Goal: Ask a question: Seek information or help from site administrators or community

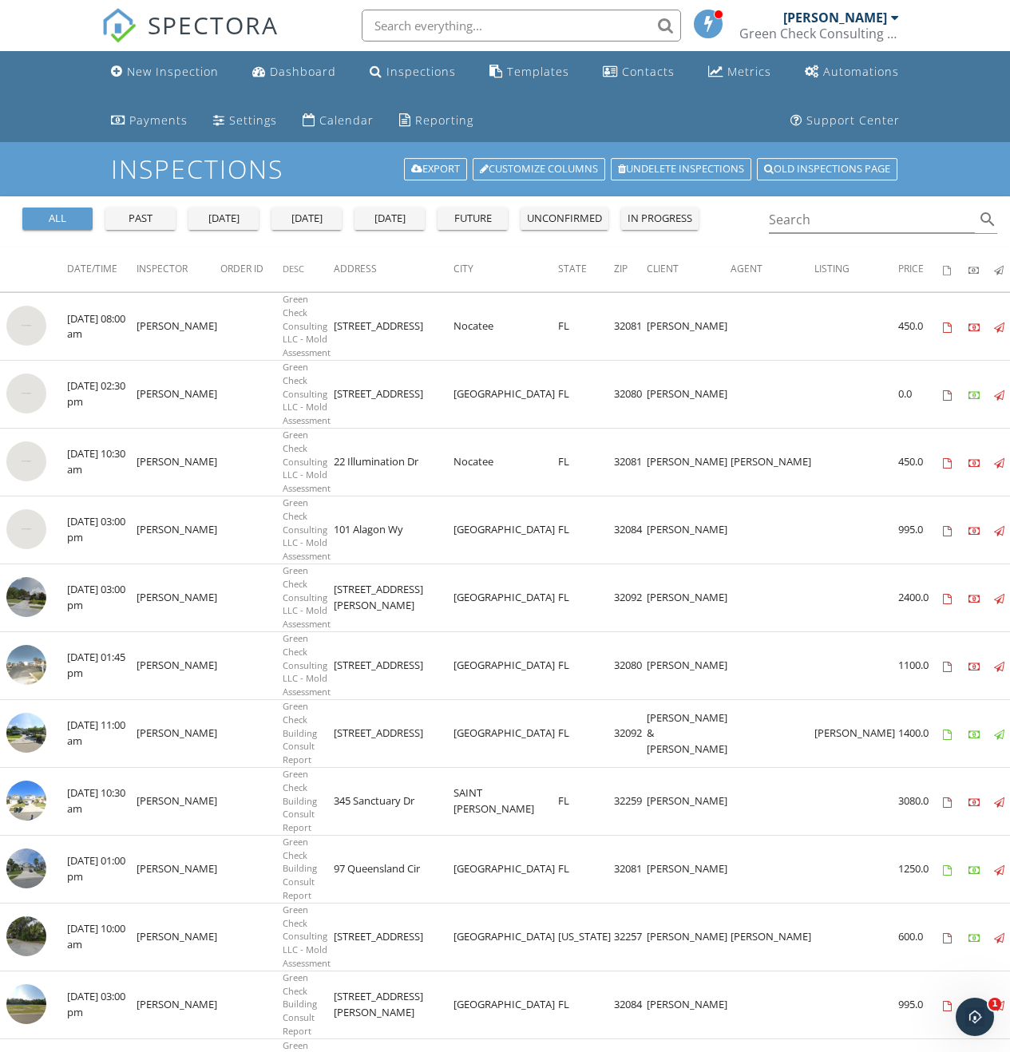
click at [270, 125] on div "Settings" at bounding box center [253, 120] width 48 height 15
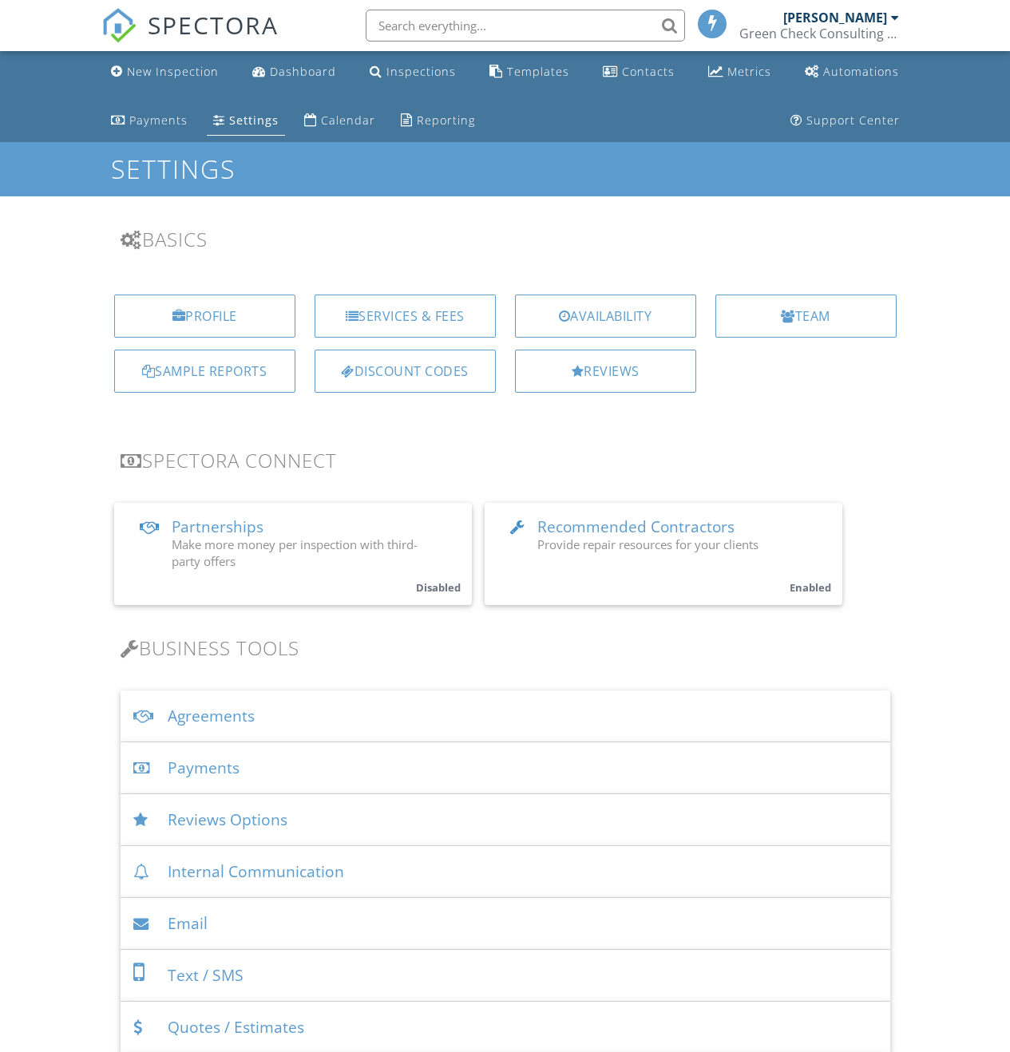
click at [740, 315] on div "Team" at bounding box center [805, 316] width 181 height 43
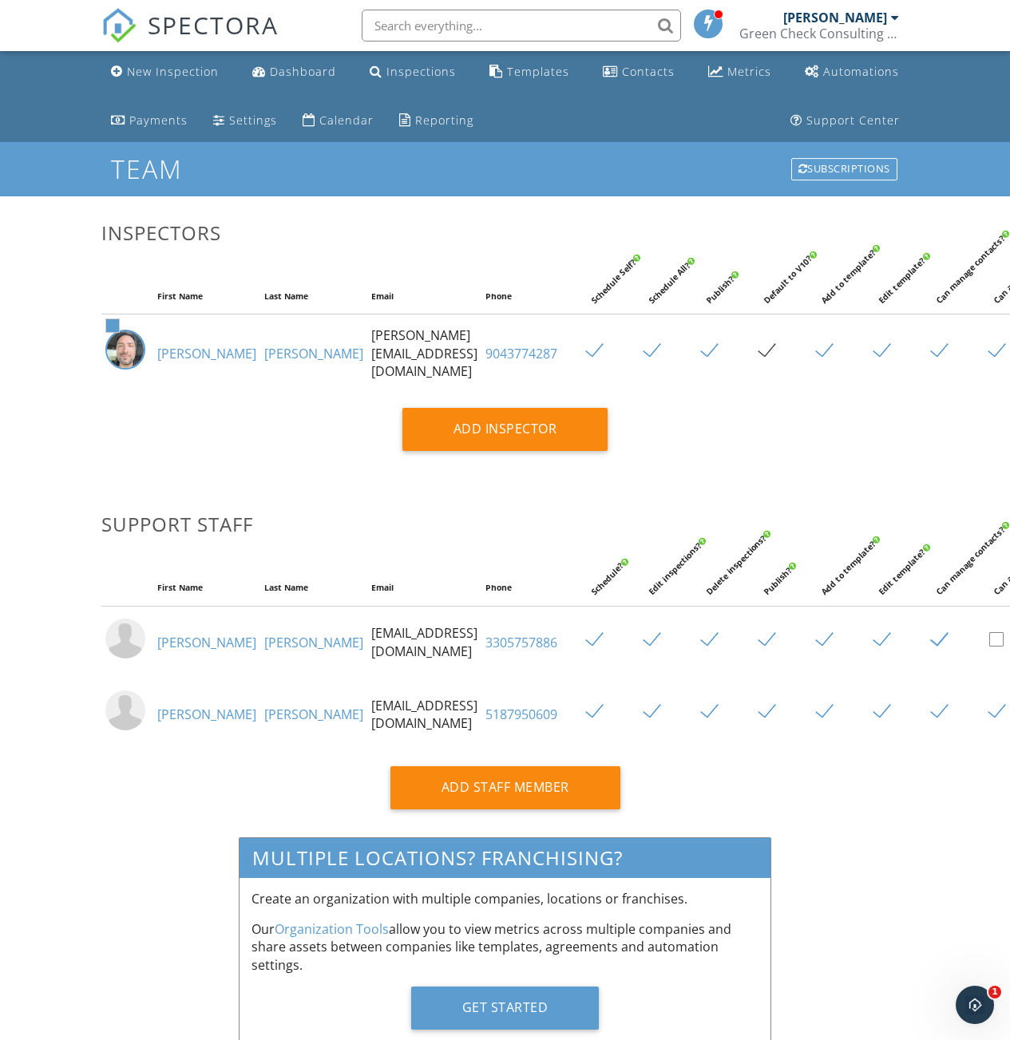
click at [188, 651] on link "[PERSON_NAME]" at bounding box center [206, 643] width 99 height 18
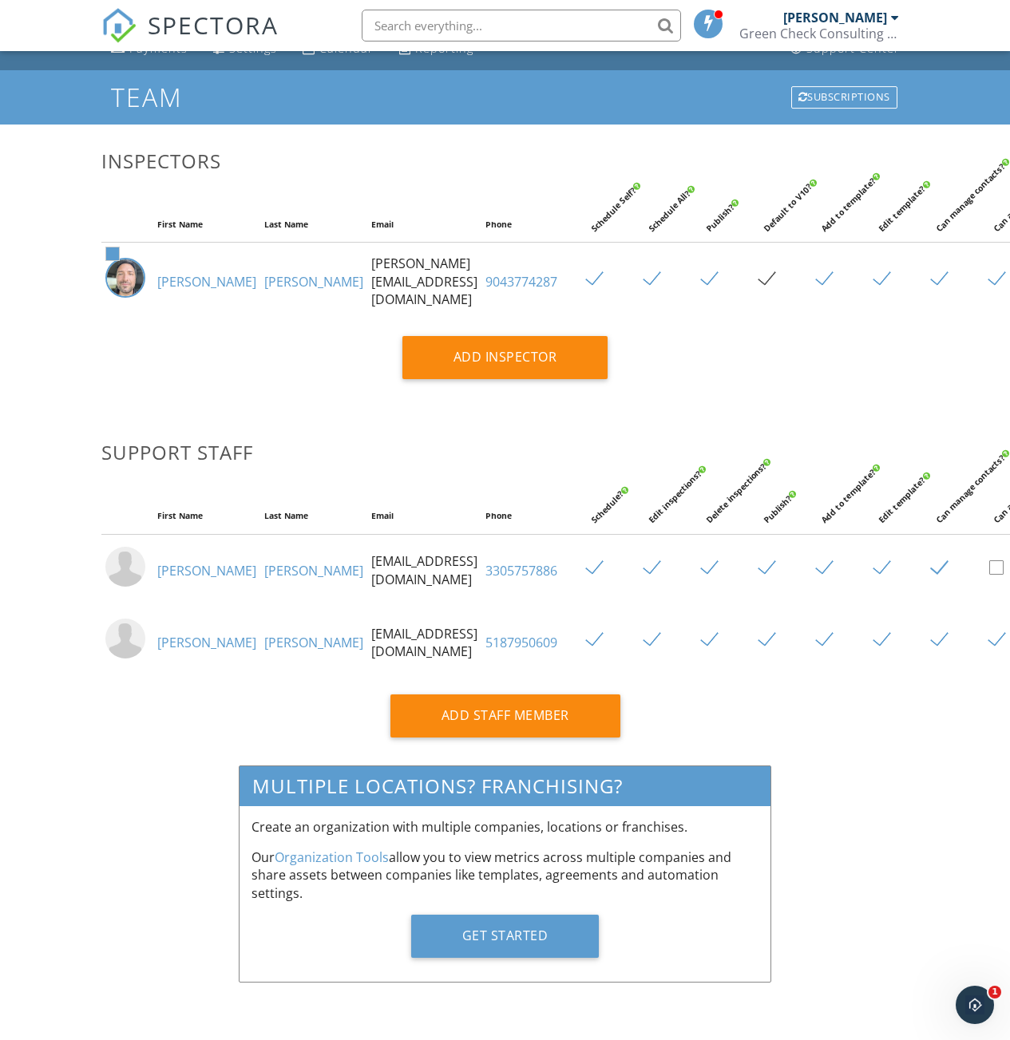
scroll to position [90, 0]
click at [118, 577] on img at bounding box center [125, 567] width 40 height 40
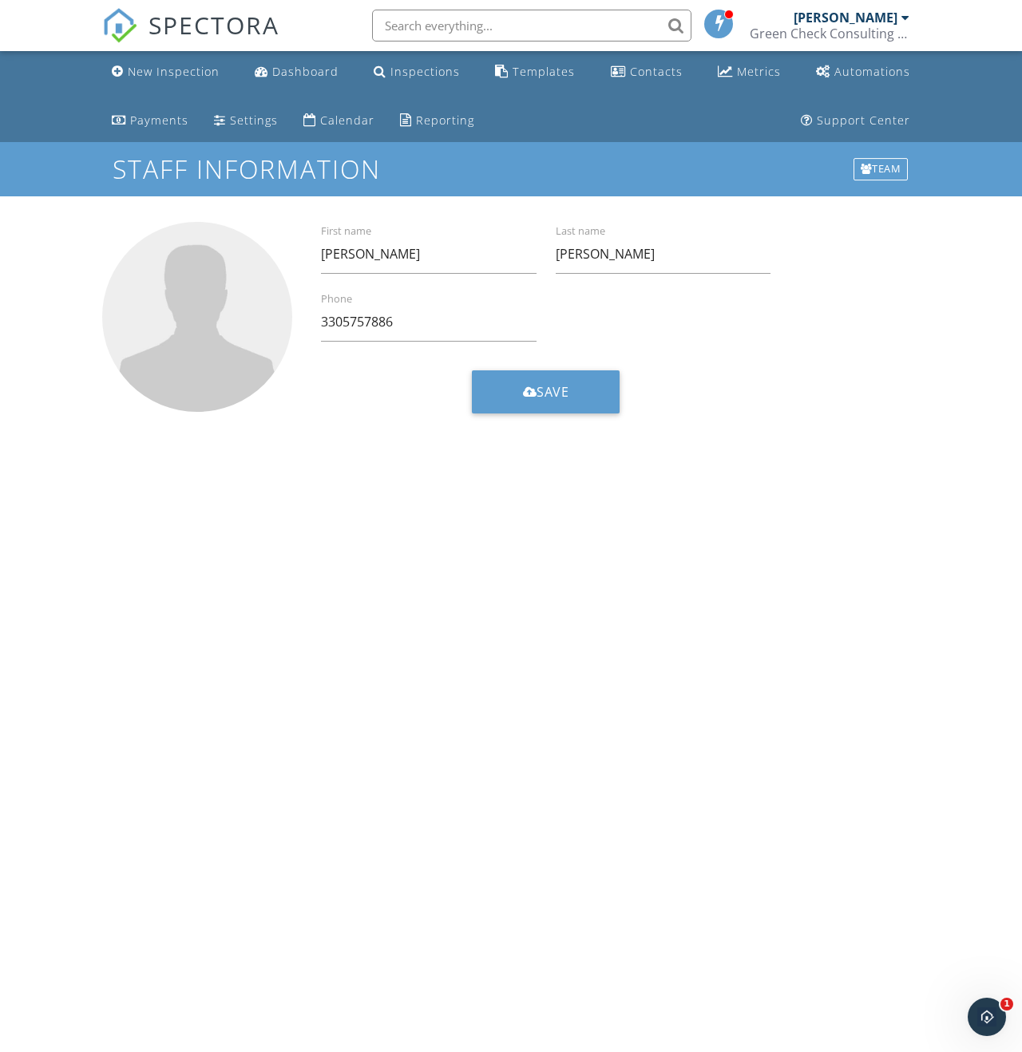
click at [481, 7] on li at bounding box center [527, 25] width 342 height 51
click at [471, 14] on input "text" at bounding box center [531, 26] width 319 height 32
type input "reset password"
click at [548, 829] on body "SPECTORA reset password [PERSON_NAME] Green Check Consulting LLC Role: Inspecto…" at bounding box center [511, 520] width 1022 height 1040
click at [596, 13] on input "reset password" at bounding box center [531, 26] width 319 height 32
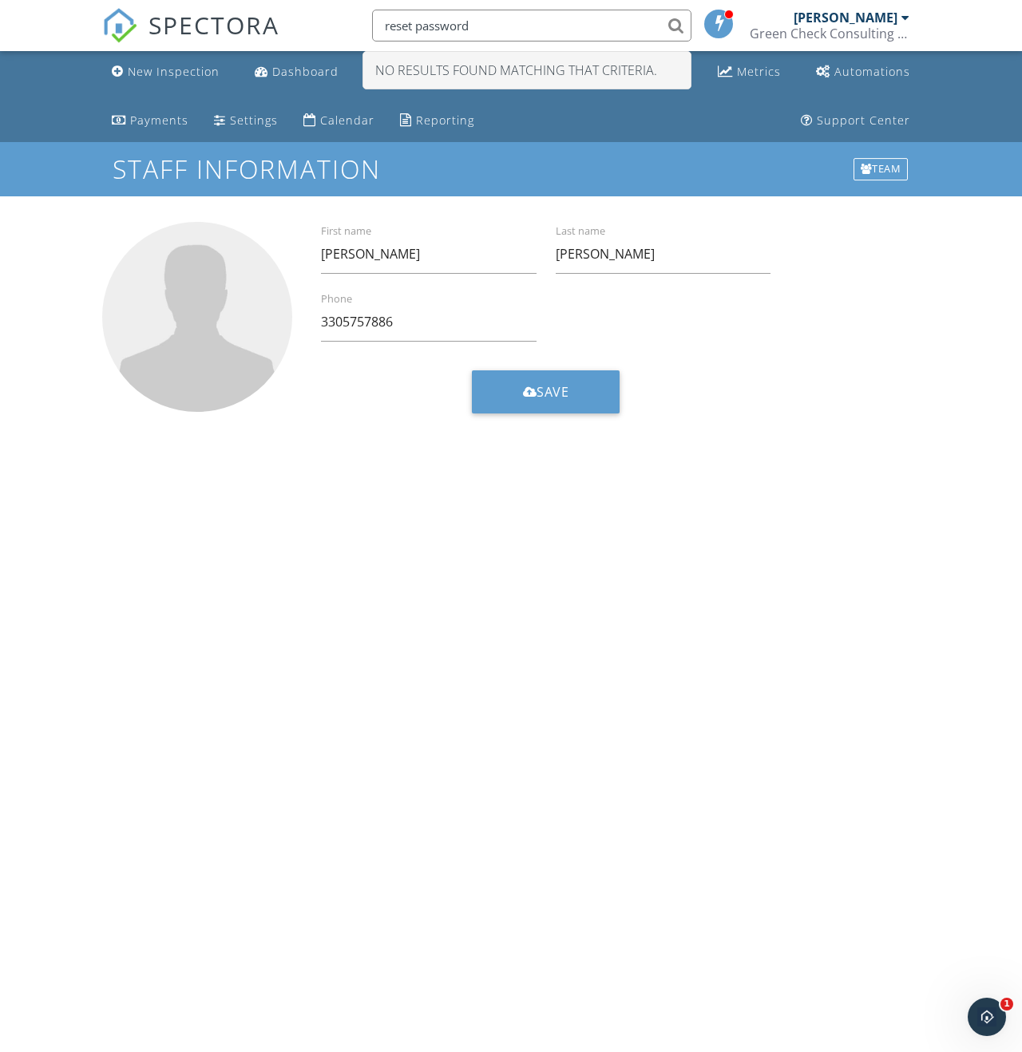
click at [996, 1012] on icon "Open Intercom Messenger" at bounding box center [987, 1017] width 26 height 26
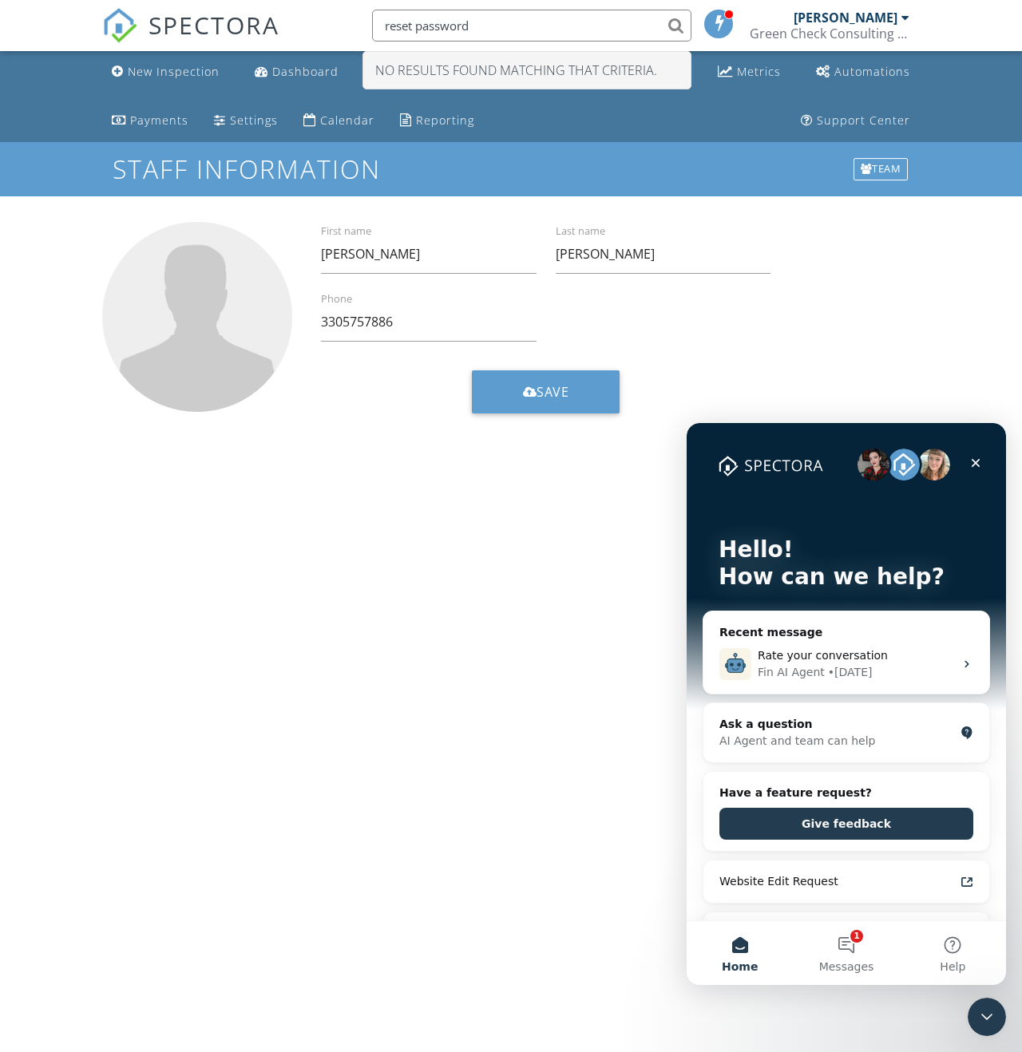
click at [869, 952] on button "1 Messages" at bounding box center [846, 953] width 106 height 64
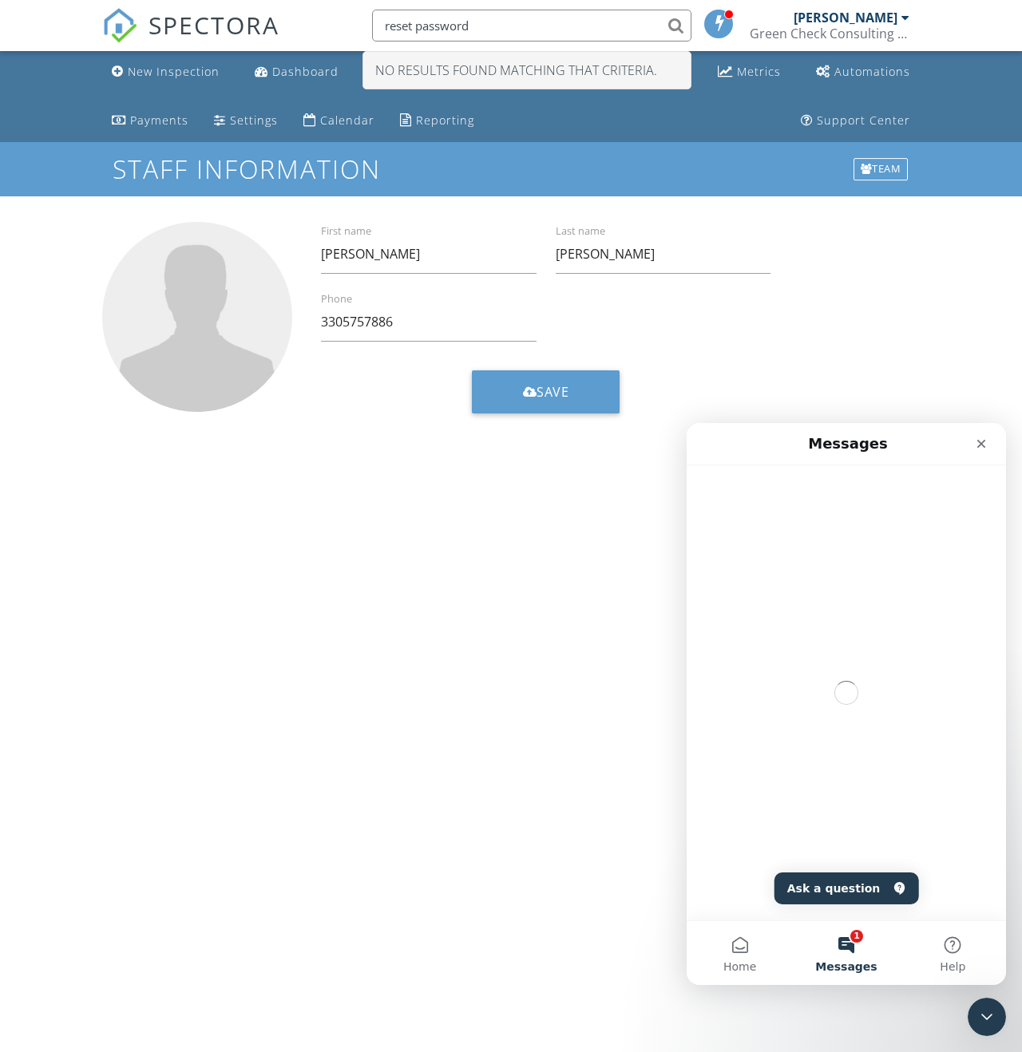
click at [753, 952] on button "Home" at bounding box center [740, 953] width 106 height 64
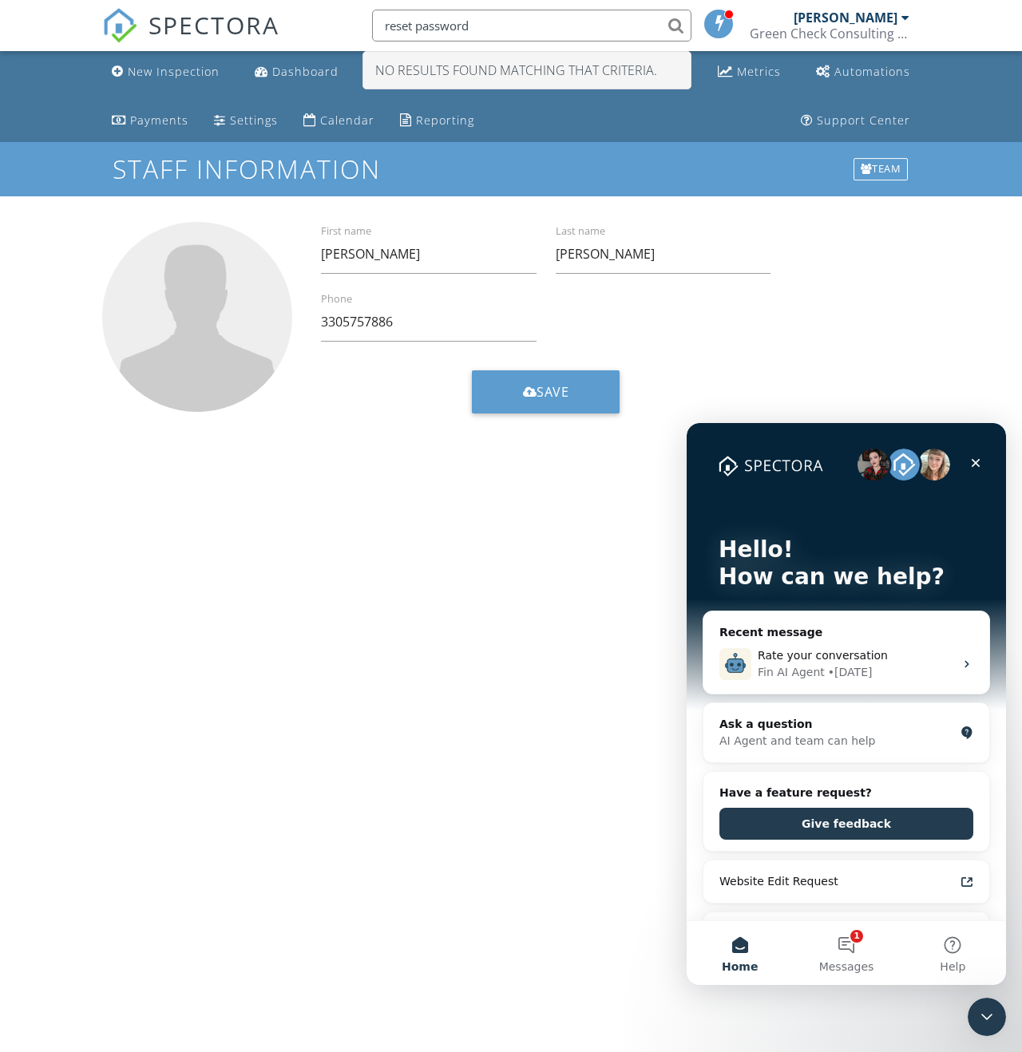
click at [827, 731] on div "Ask a question" at bounding box center [836, 724] width 235 height 17
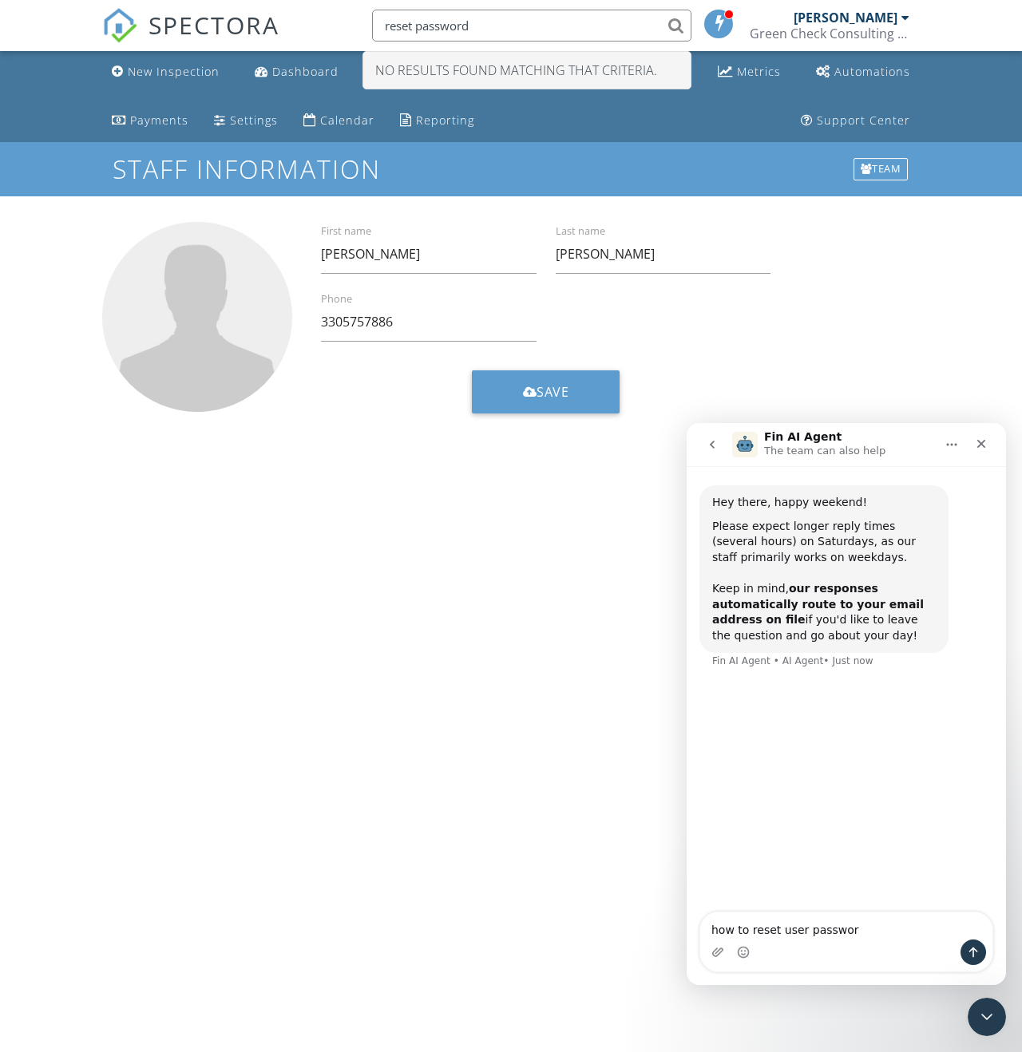
type textarea "how to reset user password"
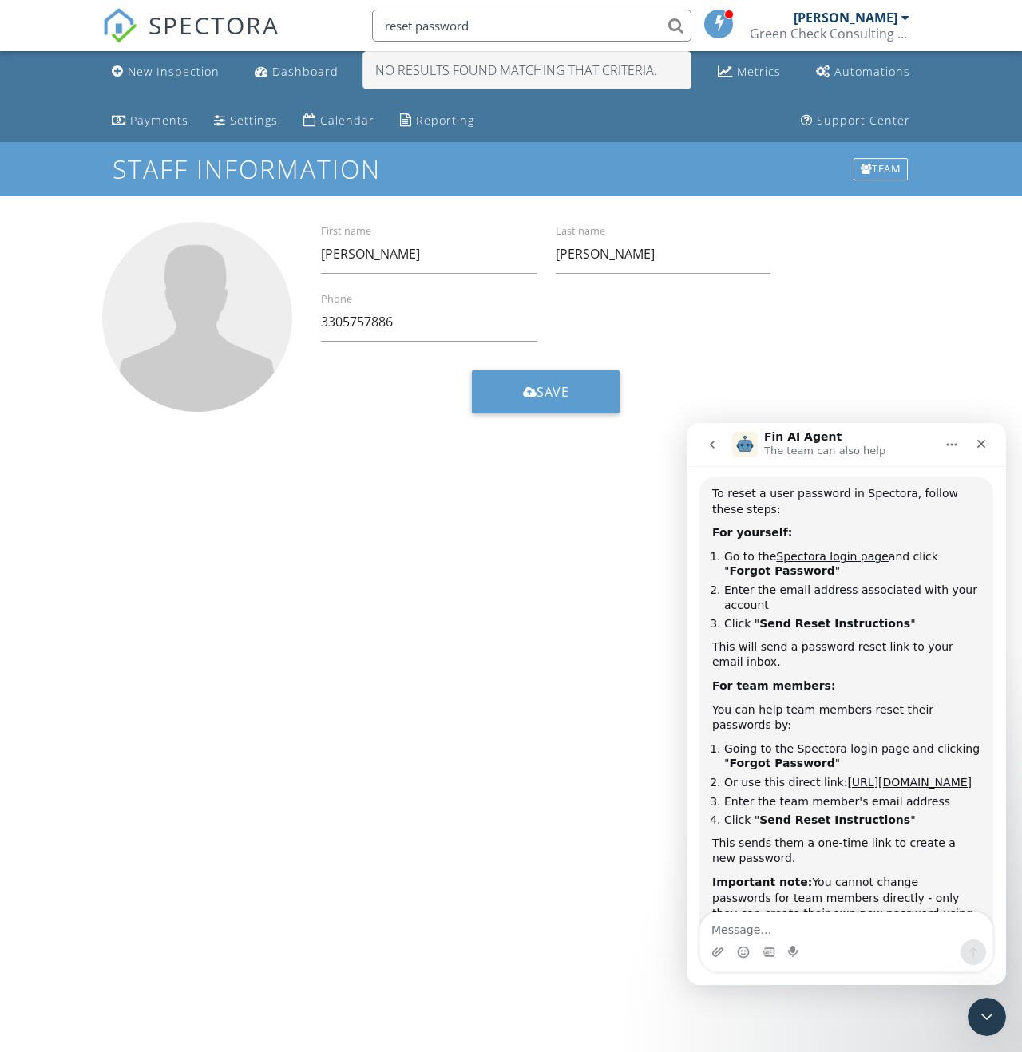
scroll to position [240, 0]
